Goal: Share content

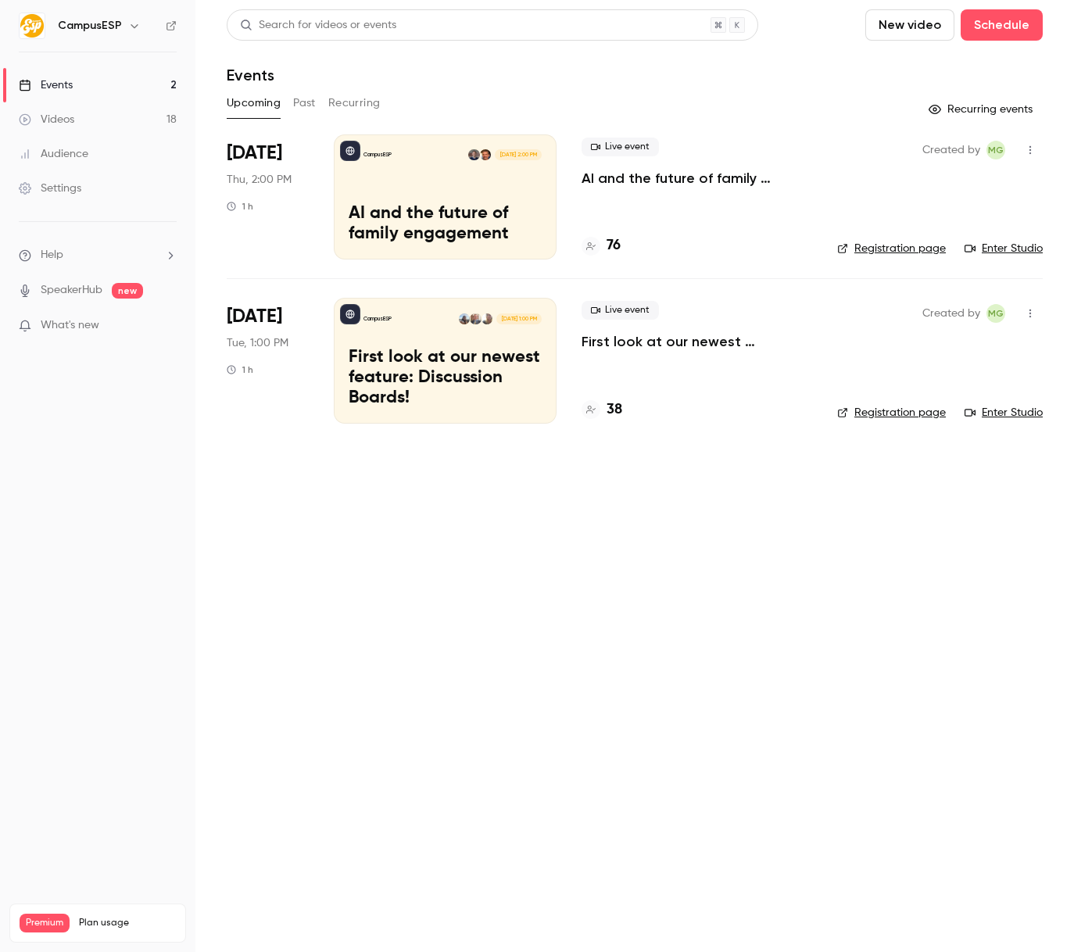
click at [293, 104] on button "Past" at bounding box center [304, 103] width 23 height 25
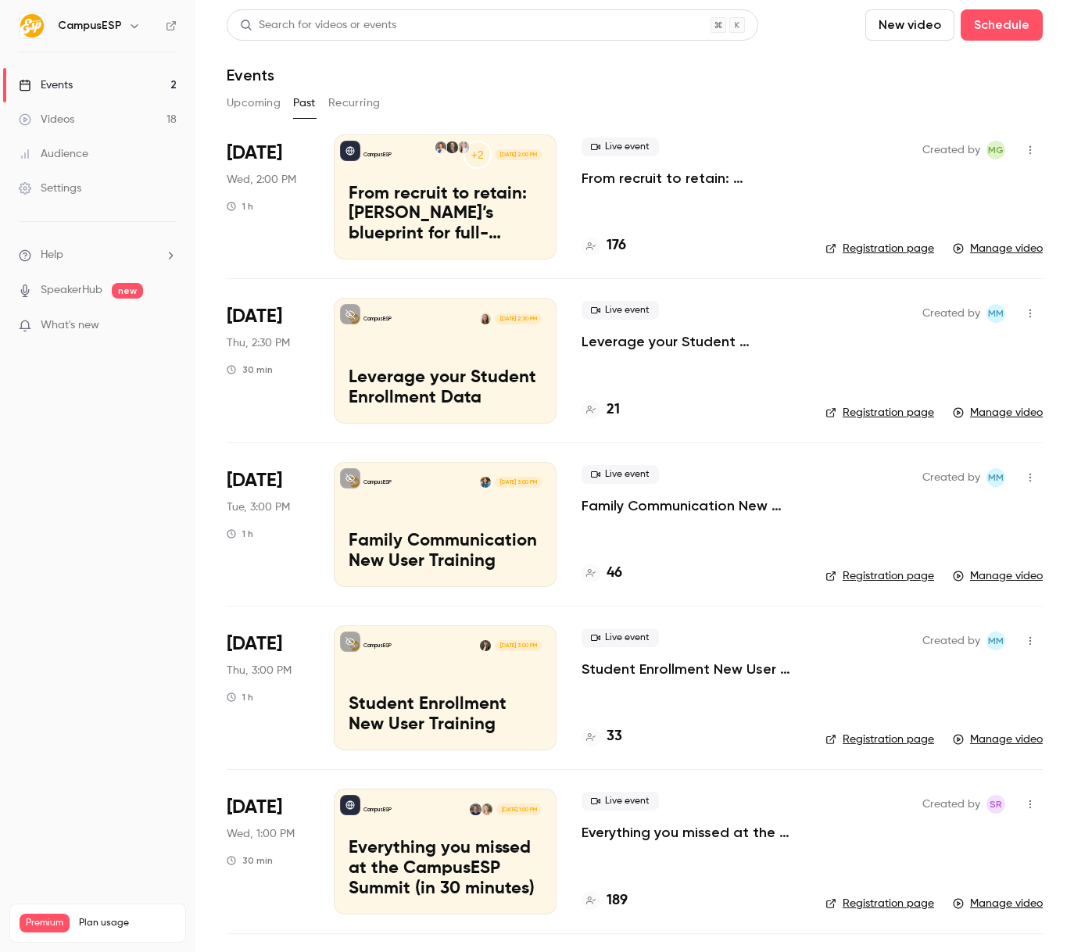
scroll to position [156, 0]
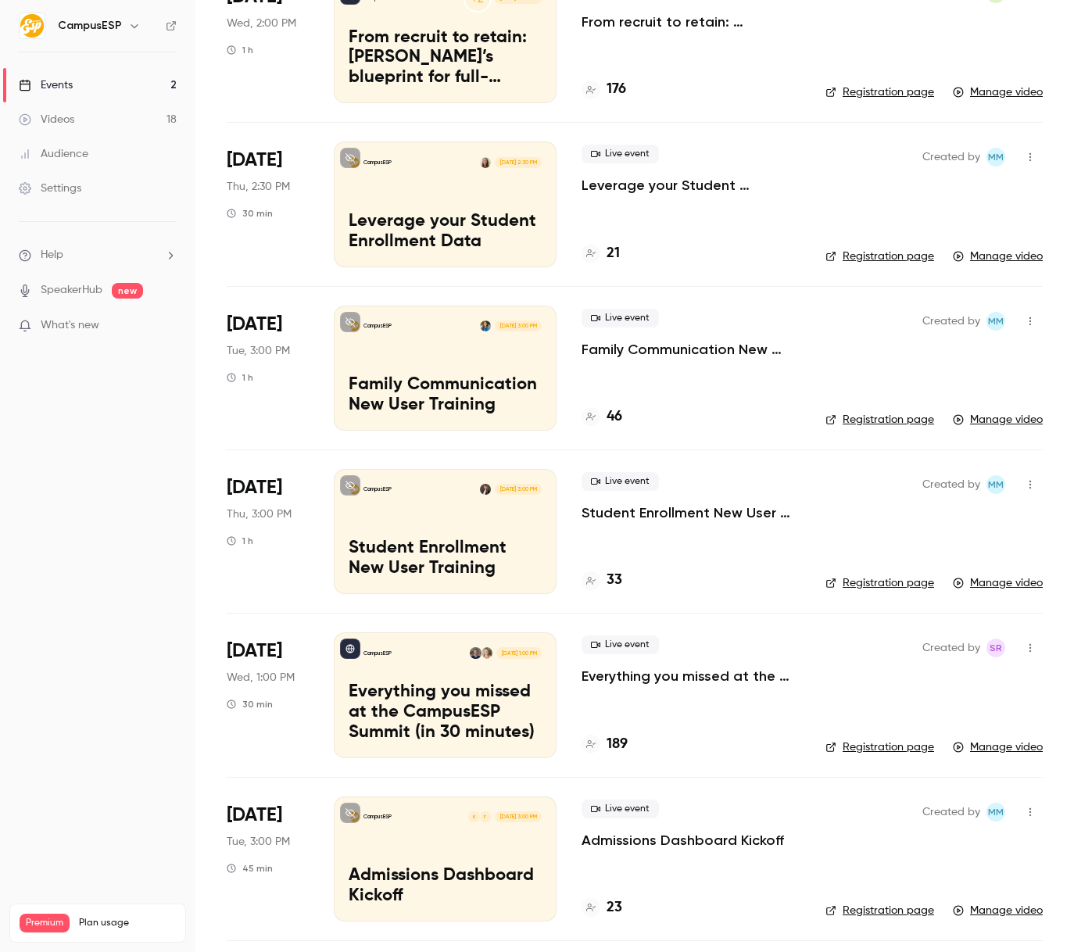
click at [514, 384] on p "Family Communication New User Training" at bounding box center [445, 395] width 193 height 41
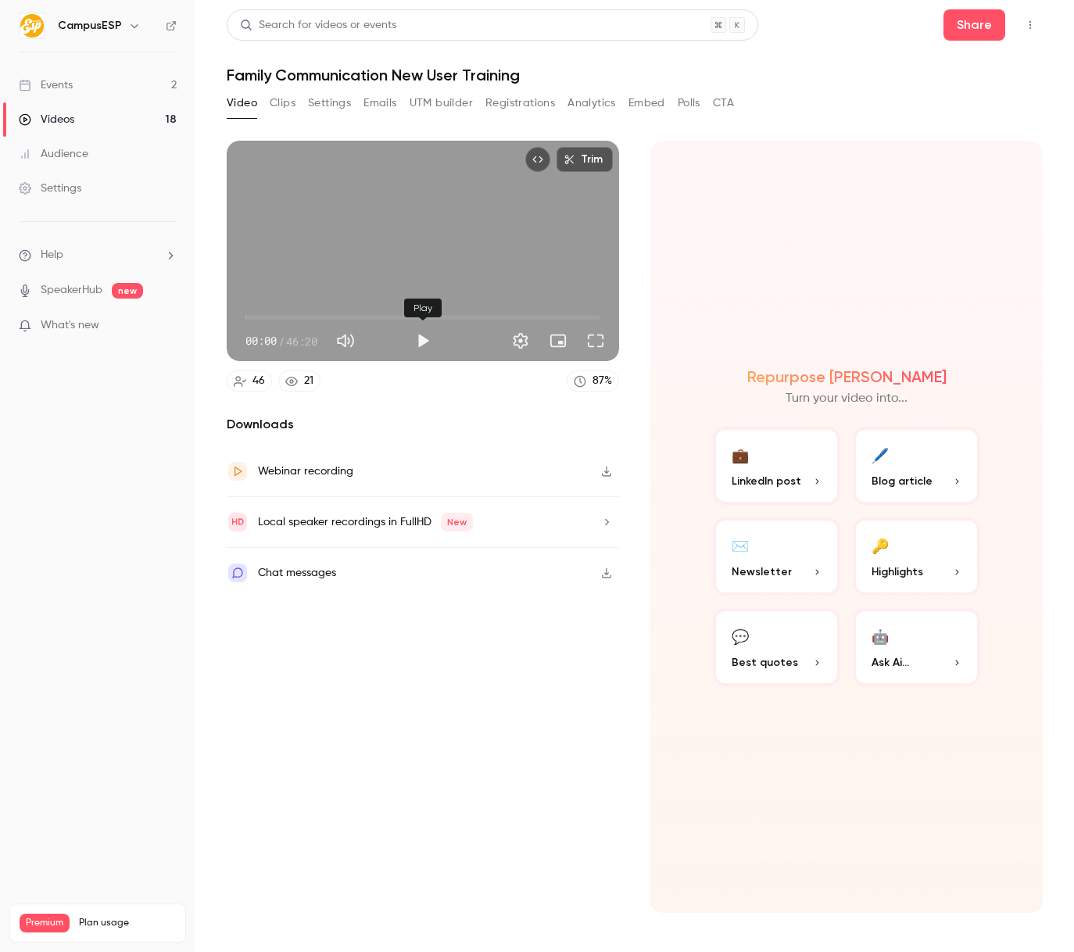
click at [422, 342] on button "Play" at bounding box center [422, 340] width 31 height 31
click at [421, 320] on body "CampusESP Events 2 Videos 18 Audience Settings Help SpeakerHub new What's new P…" at bounding box center [537, 476] width 1074 height 952
click at [421, 315] on div "Pause" at bounding box center [423, 308] width 47 height 19
click at [421, 339] on button "Pause" at bounding box center [422, 340] width 31 height 31
type input "***"
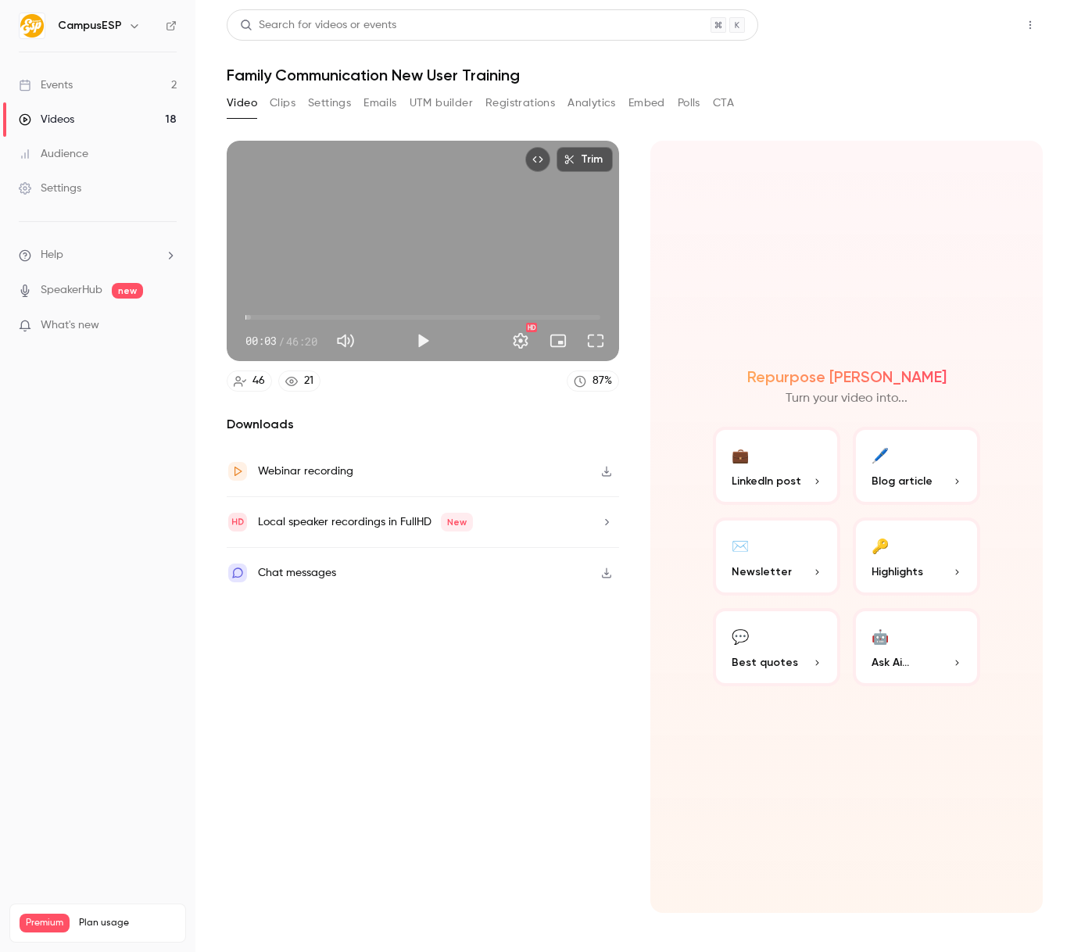
click at [977, 32] on button "Share" at bounding box center [975, 24] width 62 height 31
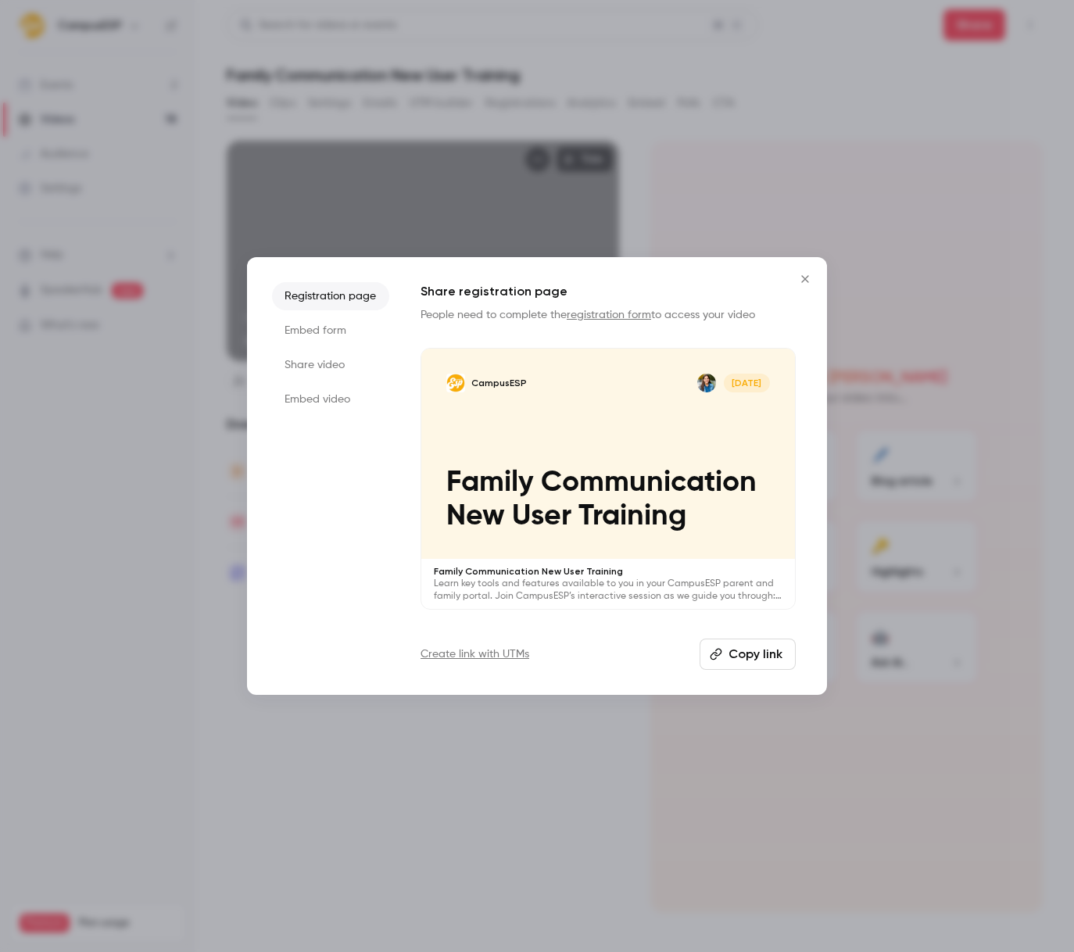
click at [318, 360] on li "Share video" at bounding box center [330, 365] width 117 height 28
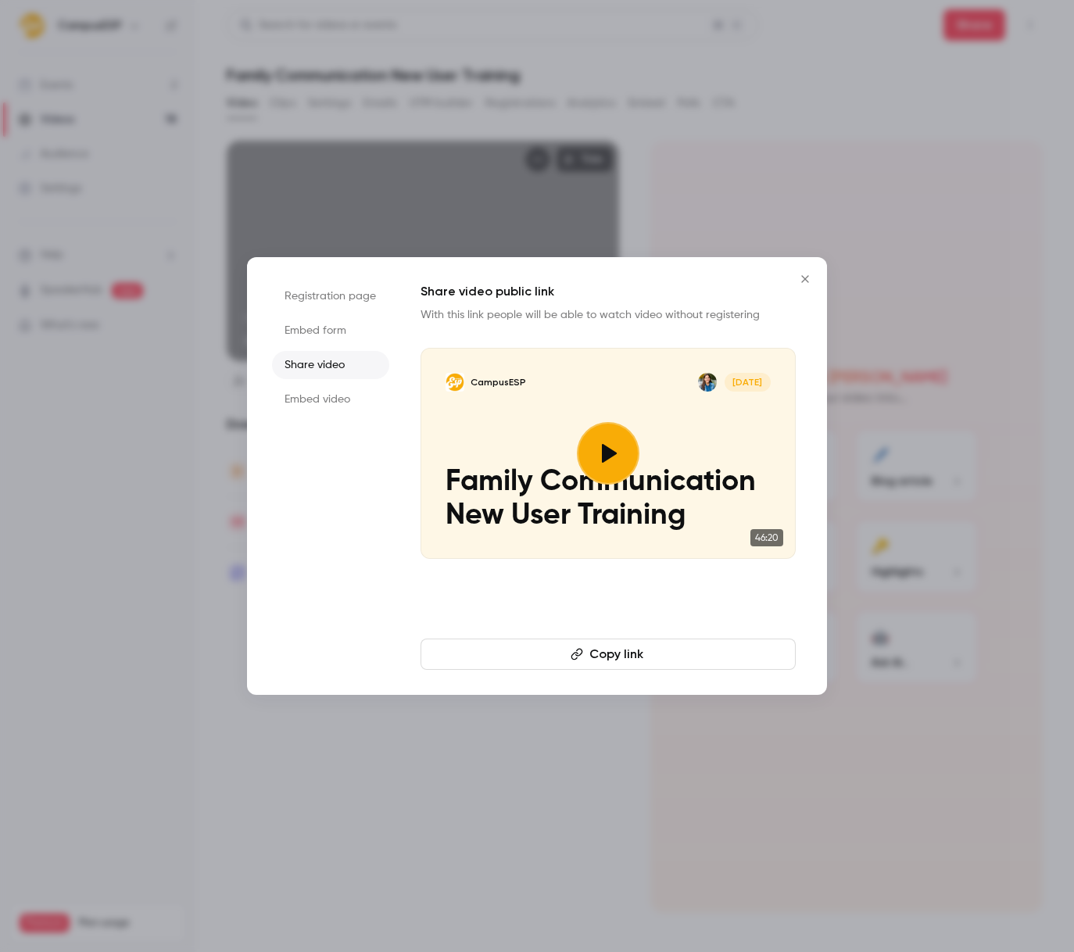
click at [685, 659] on button "Copy link" at bounding box center [608, 654] width 375 height 31
click at [809, 278] on icon "Close" at bounding box center [805, 279] width 19 height 13
